Goal: Navigation & Orientation: Find specific page/section

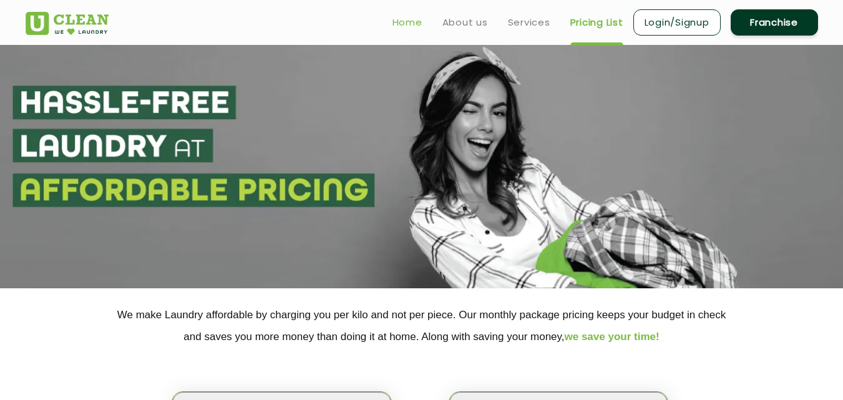
click at [414, 24] on link "Home" at bounding box center [407, 22] width 30 height 15
select select "0"
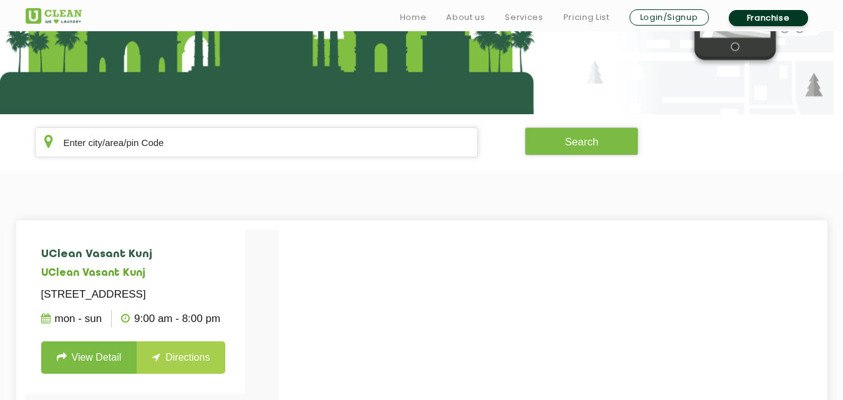
scroll to position [212, 0]
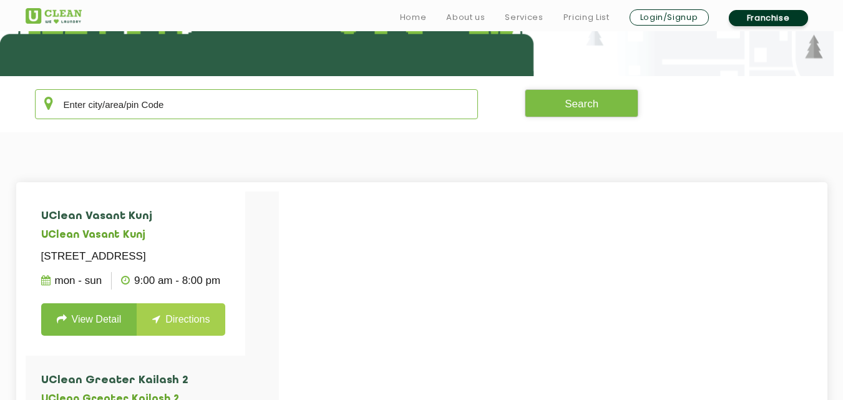
click at [188, 102] on input "text" at bounding box center [257, 104] width 444 height 30
type input "k"
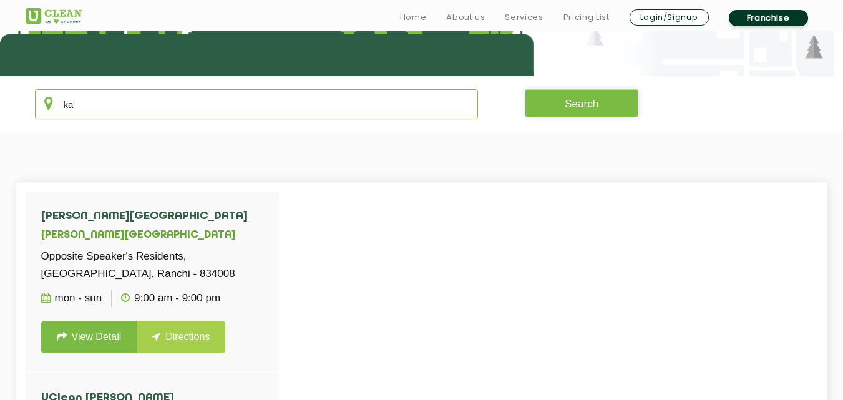
type input "k"
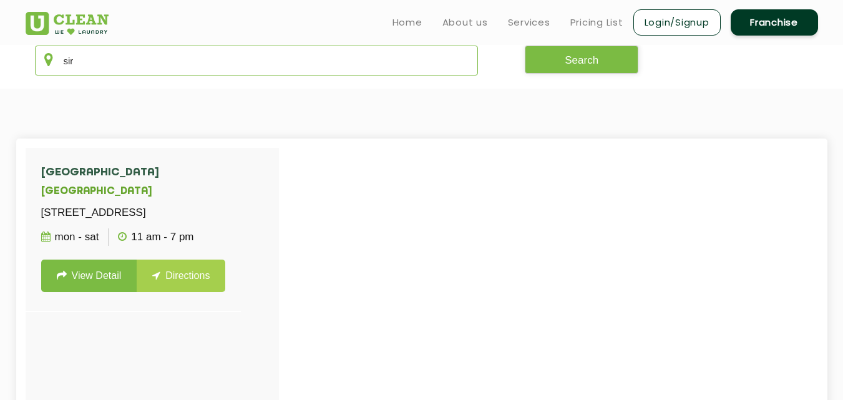
scroll to position [250, 0]
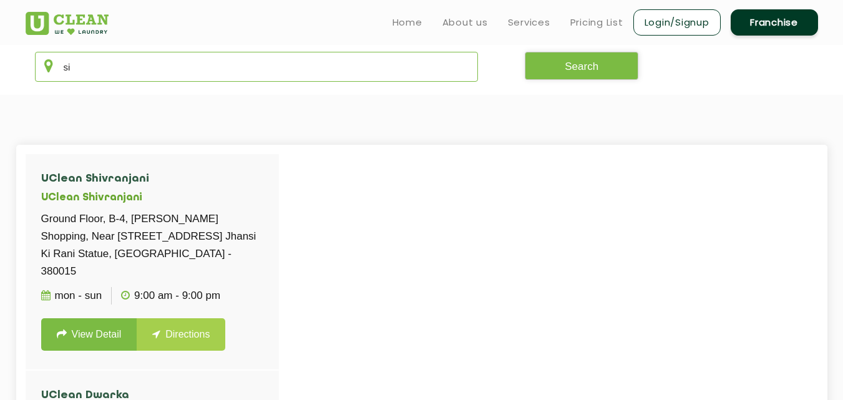
type input "s"
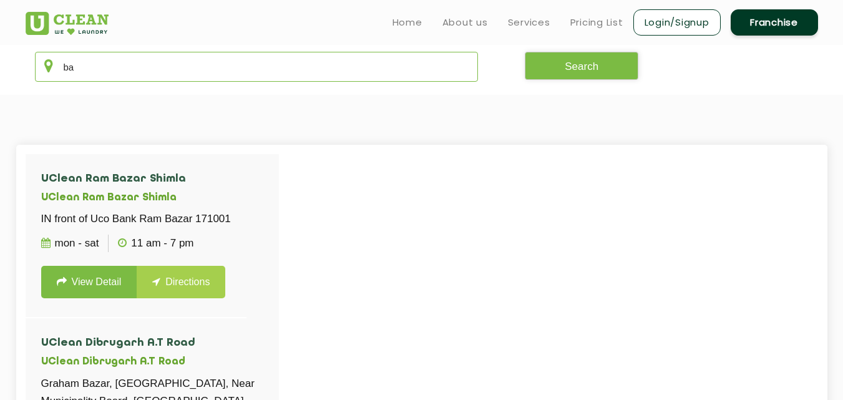
type input "b"
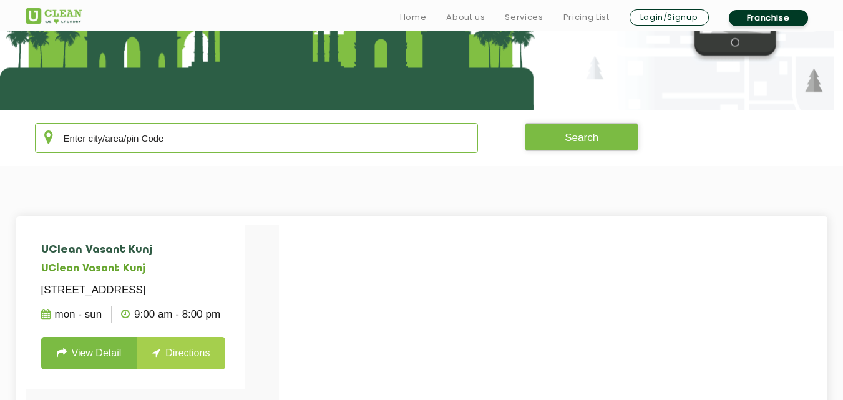
scroll to position [179, 0]
